Goal: Information Seeking & Learning: Learn about a topic

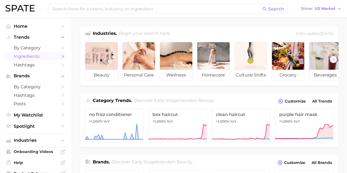
click at [34, 57] on span "Ingredients" at bounding box center [36, 56] width 44 height 5
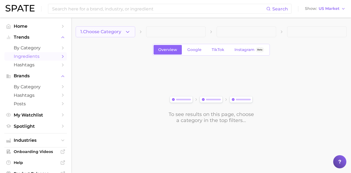
click at [112, 32] on span "1. Choose Category" at bounding box center [100, 31] width 41 height 5
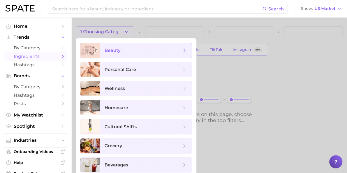
click at [137, 52] on span "beauty" at bounding box center [142, 50] width 77 height 6
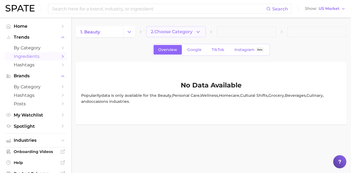
click at [168, 30] on span "2. Choose Category" at bounding box center [172, 31] width 42 height 5
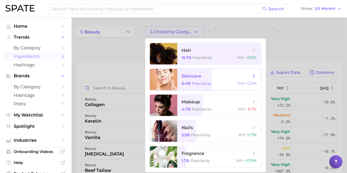
click at [196, 81] on span "skincare 6.4b Popularity YoY : +2.2%" at bounding box center [219, 79] width 84 height 21
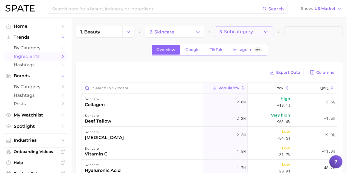
click at [238, 34] on span "3. Subcategory" at bounding box center [235, 31] width 33 height 5
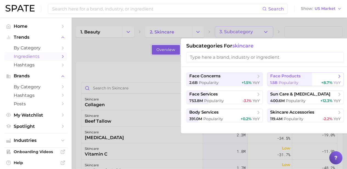
click at [305, 80] on div "1.5b Popularity +8.7% YoY" at bounding box center [305, 82] width 70 height 5
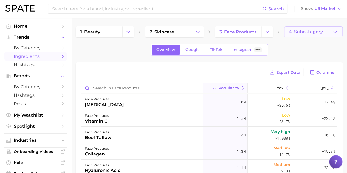
click at [313, 32] on span "4. Subcategory" at bounding box center [306, 31] width 34 height 5
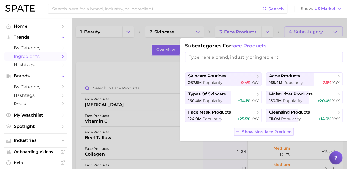
click at [273, 132] on span "Show More face products" at bounding box center [267, 131] width 50 height 5
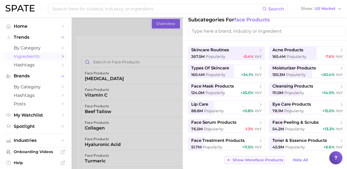
scroll to position [27, 0]
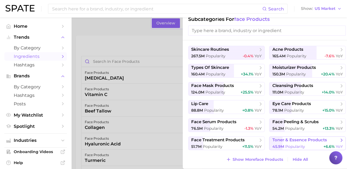
click at [289, 141] on span "toner & essence products" at bounding box center [299, 139] width 55 height 5
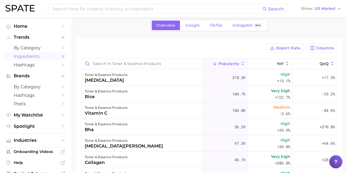
scroll to position [24, 0]
